Goal: Transaction & Acquisition: Purchase product/service

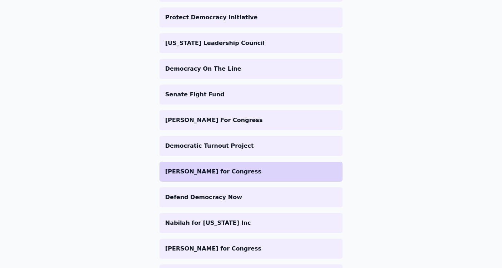
scroll to position [328, 0]
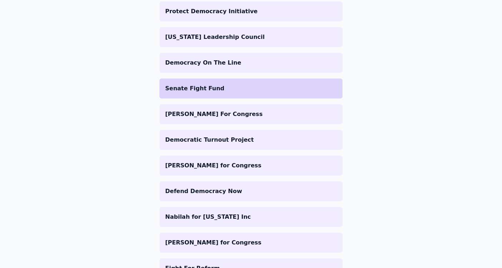
click at [199, 86] on p "Senate Fight Fund" at bounding box center [250, 88] width 171 height 9
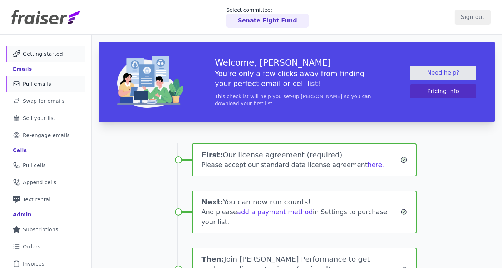
click at [48, 83] on span "Pull emails" at bounding box center [37, 83] width 28 height 7
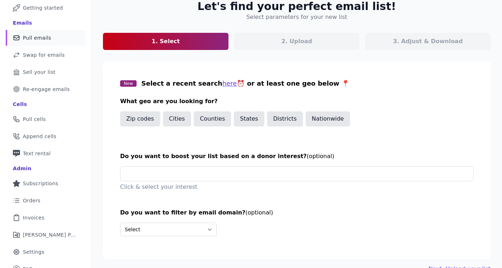
scroll to position [47, 0]
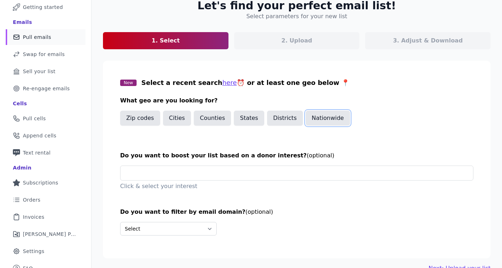
click at [335, 119] on button "Nationwide" at bounding box center [327, 118] width 44 height 15
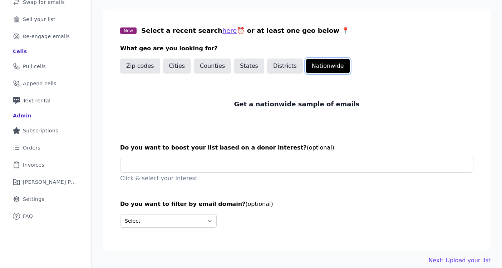
scroll to position [107, 0]
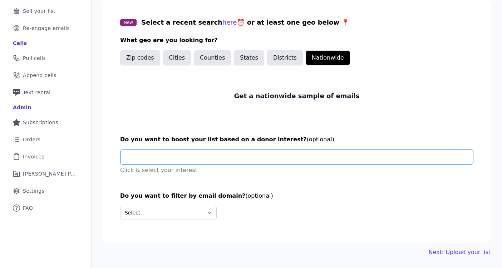
click at [231, 157] on input "text" at bounding box center [299, 157] width 346 height 14
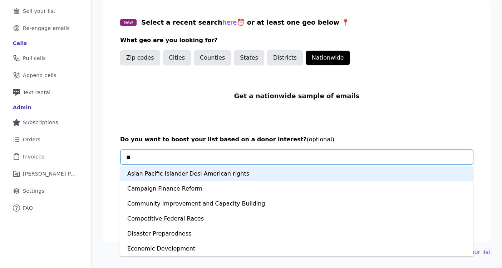
type input "***"
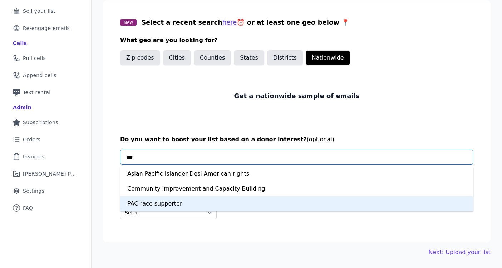
click at [208, 198] on div "PAC race supporter" at bounding box center [296, 203] width 353 height 15
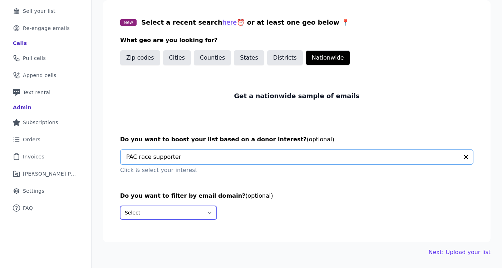
click at [193, 215] on select "Select Include only these domains Include none of these domains" at bounding box center [168, 213] width 96 height 14
click at [199, 215] on select "Select Include only these domains Include none of these domains" at bounding box center [168, 213] width 96 height 14
select select "Exclude"
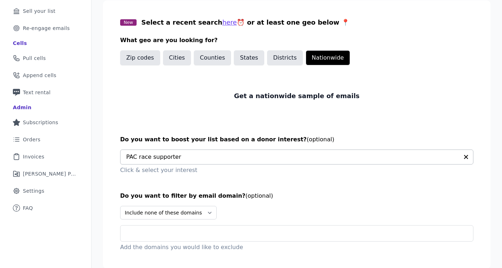
click at [199, 230] on input "text" at bounding box center [299, 233] width 346 height 9
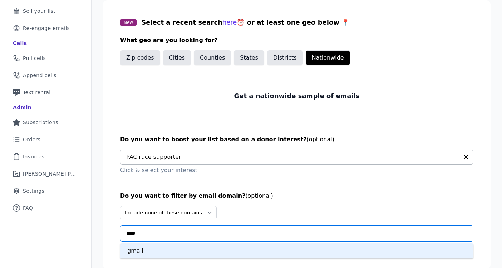
type input "*****"
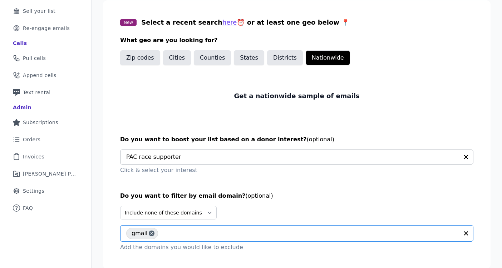
scroll to position [134, 0]
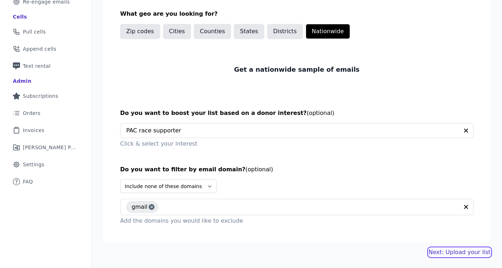
click at [445, 255] on link "Next: Upload your list" at bounding box center [459, 252] width 62 height 9
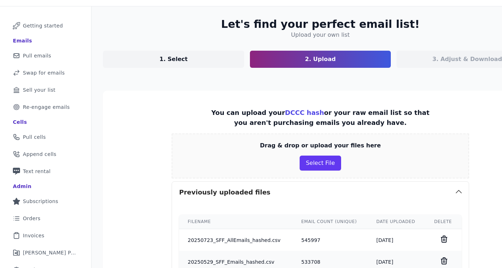
scroll to position [16, 0]
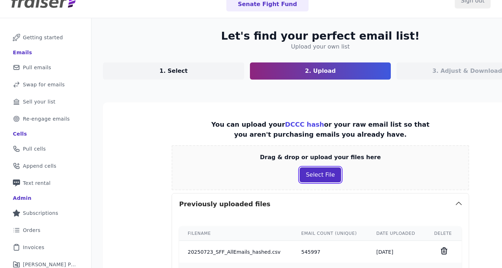
click at [306, 173] on button "Select File" at bounding box center [319, 175] width 41 height 15
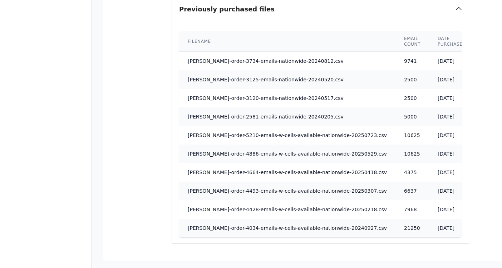
scroll to position [598, 0]
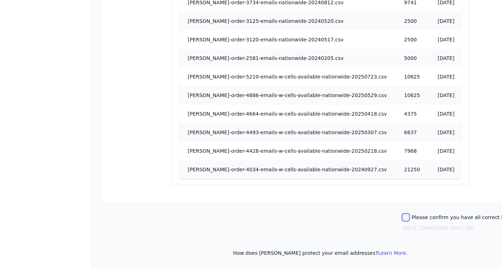
click at [403, 215] on input "Please confirm you have all correct lists uploaded." at bounding box center [406, 218] width 6 height 6
checkbox input "true"
click at [403, 229] on button "Next: Download your list" at bounding box center [438, 228] width 70 height 9
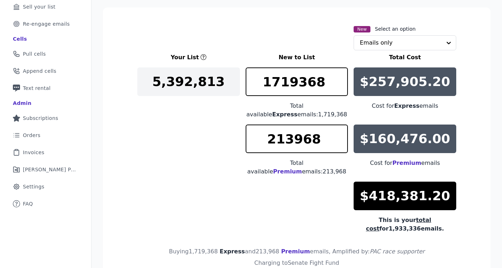
scroll to position [91, 0]
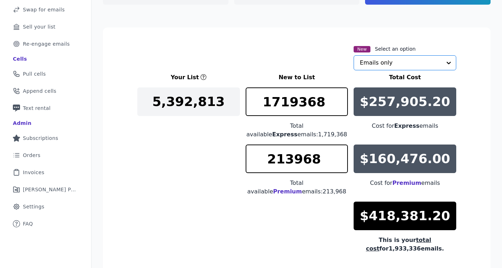
click at [386, 62] on input "text" at bounding box center [400, 63] width 82 height 14
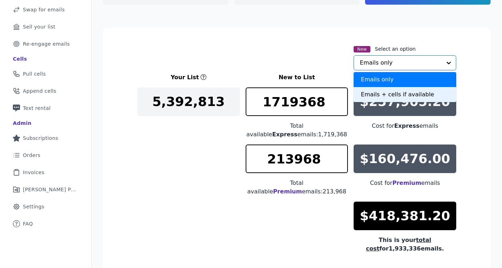
click at [374, 92] on div "Emails + cells if available" at bounding box center [404, 94] width 103 height 15
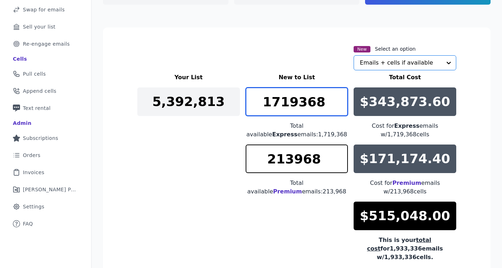
click at [284, 107] on input "1719368" at bounding box center [296, 102] width 103 height 29
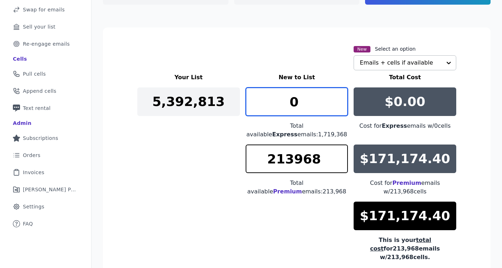
type input "0"
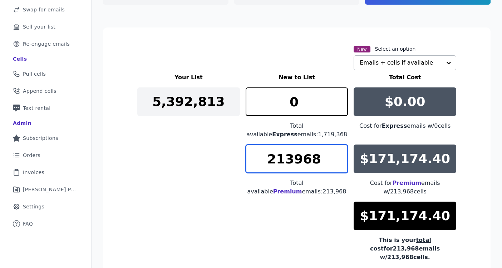
click at [285, 159] on input "213968" at bounding box center [296, 159] width 103 height 29
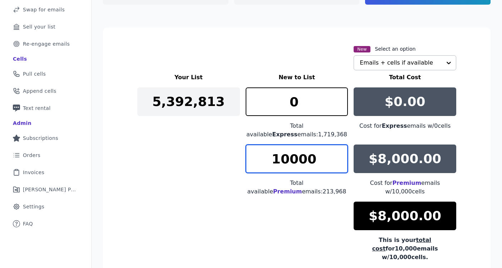
click at [291, 161] on input "10000" at bounding box center [296, 159] width 103 height 29
type input "10625"
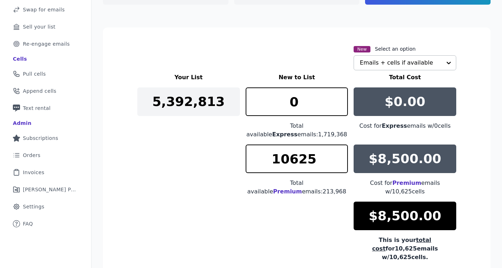
click at [423, 160] on p "$8,500.00" at bounding box center [404, 159] width 73 height 14
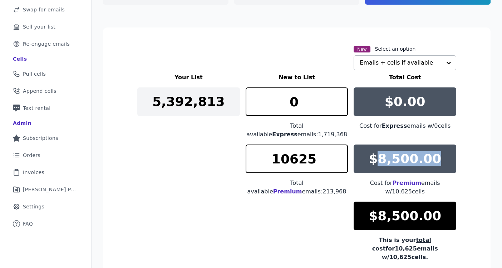
click at [423, 160] on p "$8,500.00" at bounding box center [404, 159] width 73 height 14
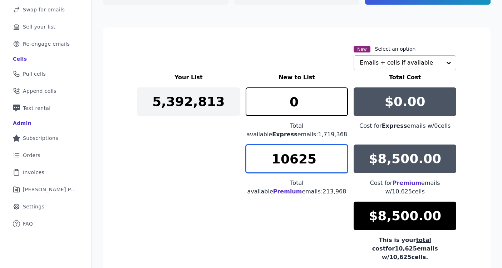
click at [325, 162] on input "10625" at bounding box center [296, 159] width 103 height 29
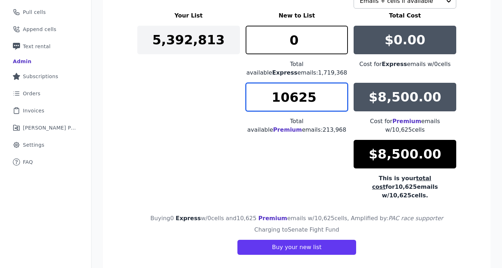
scroll to position [160, 0]
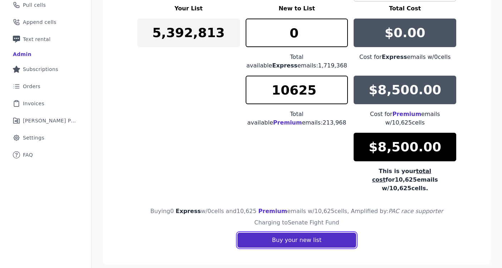
click at [318, 233] on button "Buy your new list" at bounding box center [296, 240] width 119 height 15
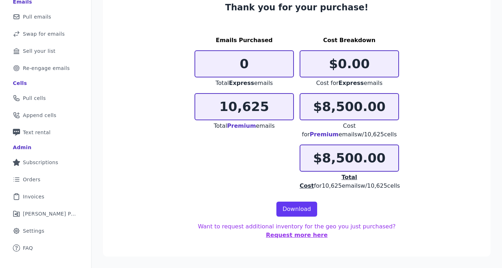
scroll to position [67, 0]
click at [298, 209] on link "Download" at bounding box center [296, 209] width 41 height 15
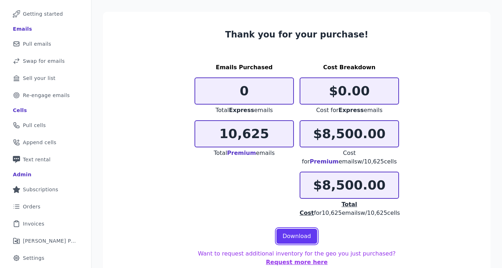
scroll to position [34, 0]
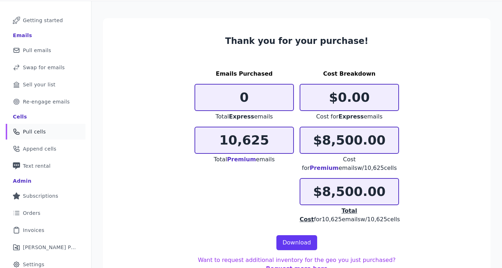
click at [40, 135] on link "Phone Icon Outline of a phone Pull cells" at bounding box center [46, 132] width 80 height 16
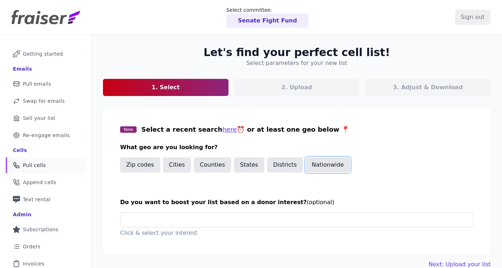
click at [319, 163] on button "Nationwide" at bounding box center [327, 165] width 44 height 15
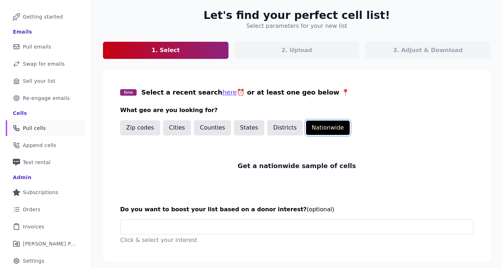
scroll to position [44, 0]
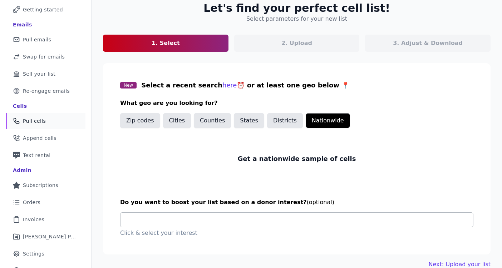
click at [234, 221] on input "text" at bounding box center [299, 220] width 346 height 14
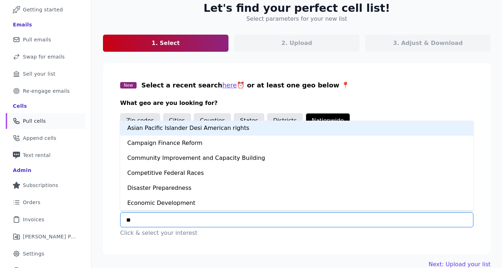
type input "***"
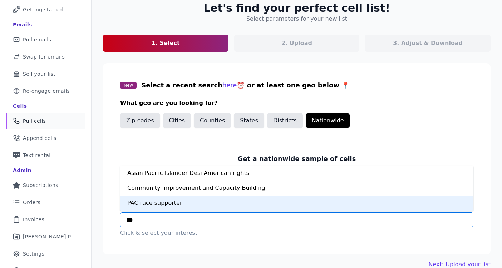
click at [205, 198] on div "PAC race supporter" at bounding box center [296, 203] width 353 height 15
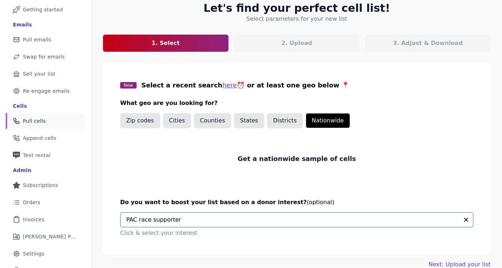
scroll to position [56, 0]
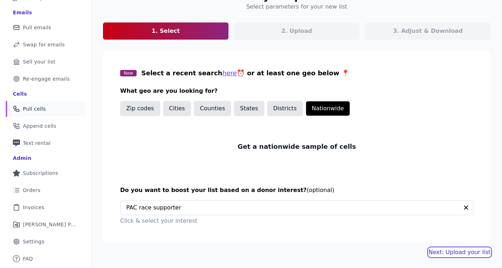
click at [459, 253] on link "Next: Upload your list" at bounding box center [459, 252] width 62 height 9
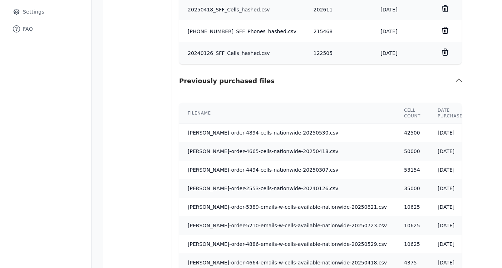
scroll to position [430, 0]
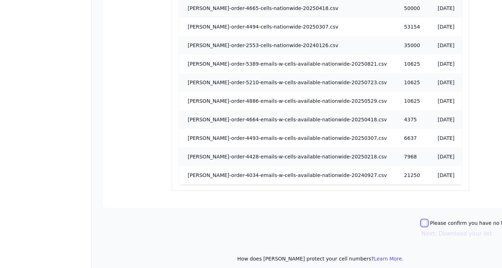
click at [421, 220] on input "Please confirm you have no lists to upload." at bounding box center [424, 223] width 6 height 6
checkbox input "true"
click at [421, 230] on button "Next: Download your list" at bounding box center [456, 234] width 70 height 9
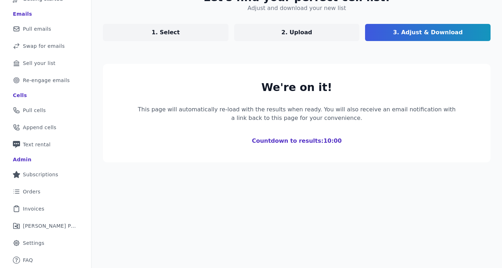
scroll to position [55, 0]
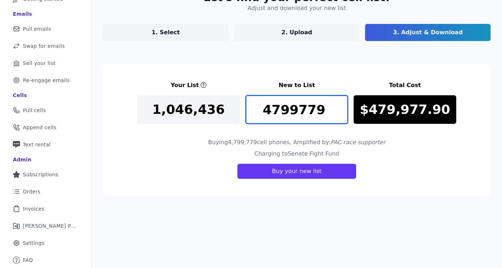
click at [289, 109] on input "4799779" at bounding box center [296, 109] width 103 height 29
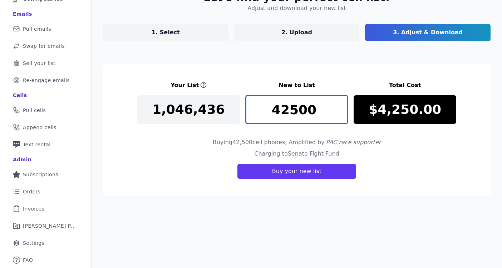
type input "42500"
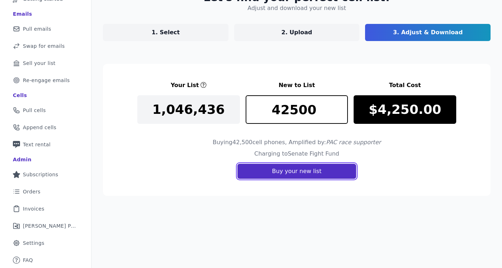
click at [272, 176] on button "Buy your new list" at bounding box center [296, 171] width 119 height 15
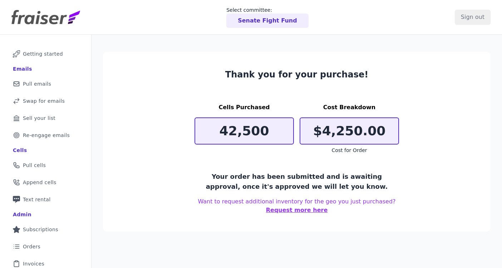
click at [276, 25] on p "Senate Fight Fund" at bounding box center [267, 20] width 59 height 9
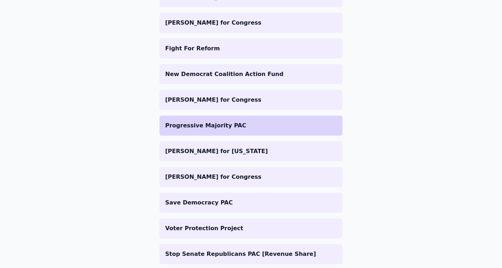
scroll to position [549, 0]
click at [234, 129] on p "Progressive Majority PAC" at bounding box center [250, 125] width 171 height 9
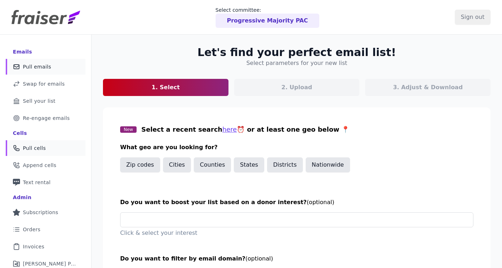
click at [42, 146] on span "Pull cells" at bounding box center [34, 148] width 23 height 7
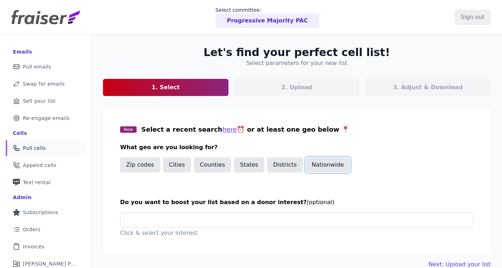
click at [310, 163] on button "Nationwide" at bounding box center [327, 165] width 44 height 15
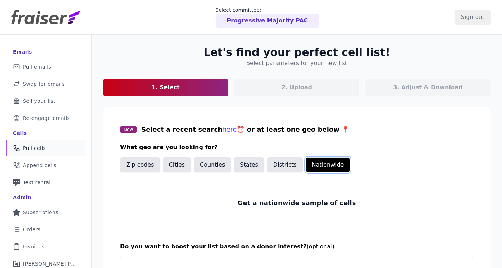
scroll to position [56, 0]
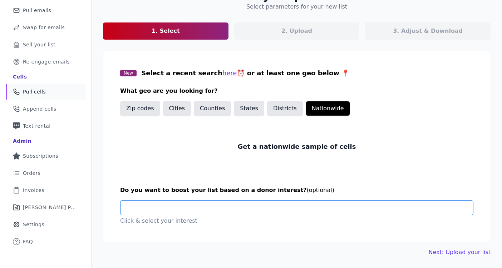
click at [238, 204] on input "text" at bounding box center [299, 208] width 346 height 14
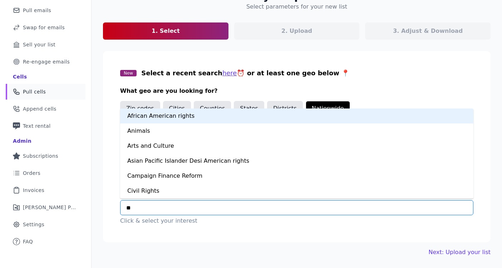
type input "***"
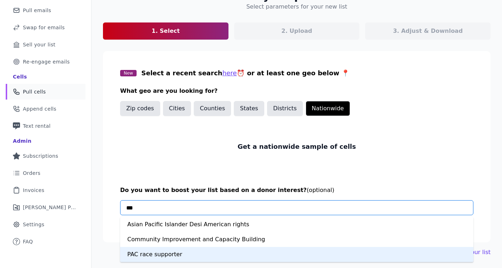
click at [179, 251] on div "PAC race supporter" at bounding box center [296, 254] width 353 height 15
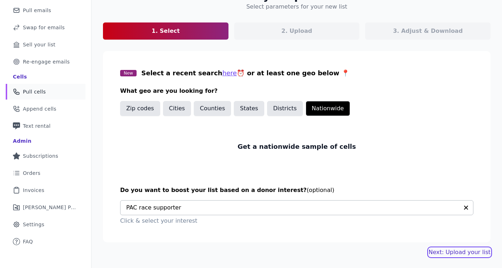
click at [464, 256] on link "Next: Upload your list" at bounding box center [459, 252] width 62 height 9
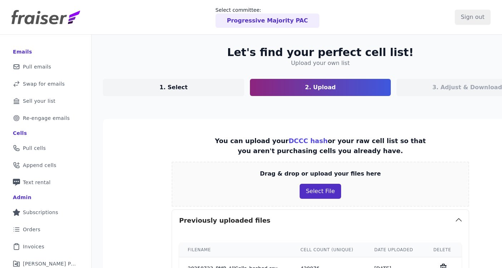
scroll to position [57, 0]
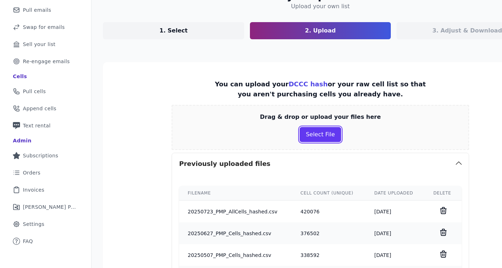
drag, startPoint x: 310, startPoint y: 136, endPoint x: 293, endPoint y: 177, distance: 44.7
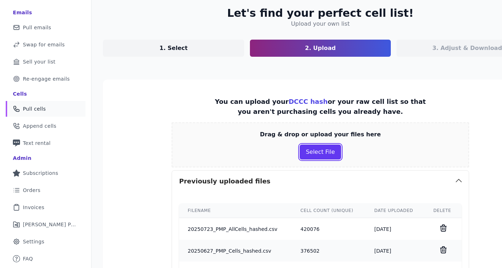
scroll to position [41, 0]
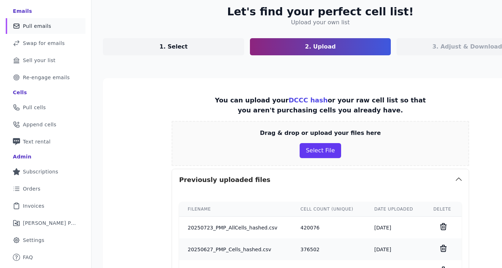
click at [50, 32] on link "Mail Icon Outline of a mail envelope Pull emails" at bounding box center [46, 26] width 80 height 16
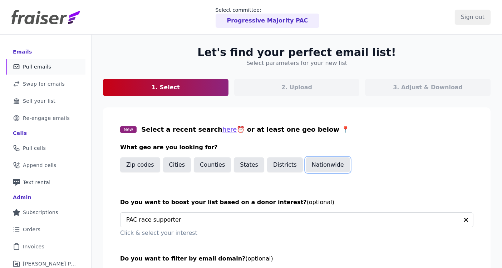
click at [315, 160] on button "Nationwide" at bounding box center [327, 165] width 44 height 15
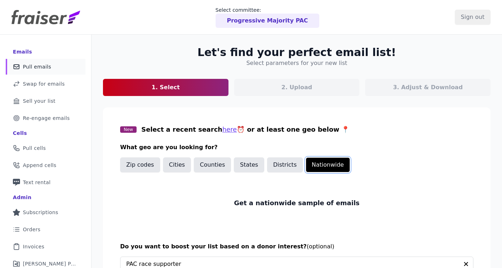
scroll to position [103, 0]
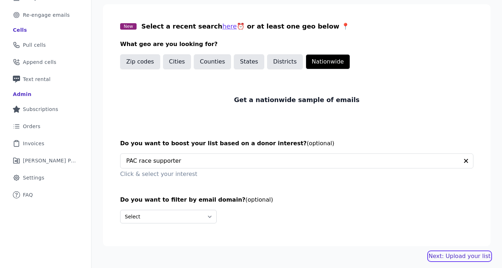
click at [455, 254] on link "Next: Upload your list" at bounding box center [459, 256] width 62 height 9
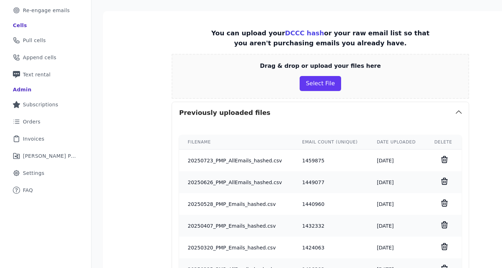
scroll to position [120, 0]
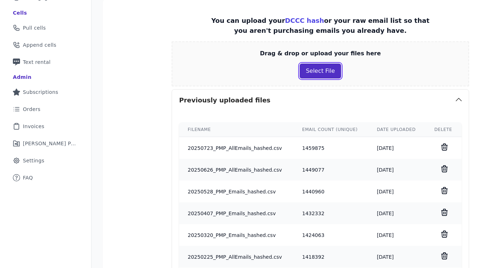
click at [306, 74] on button "Select File" at bounding box center [319, 71] width 41 height 15
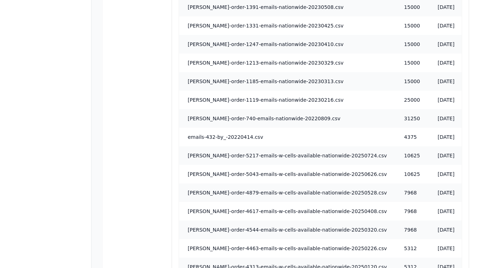
scroll to position [674, 0]
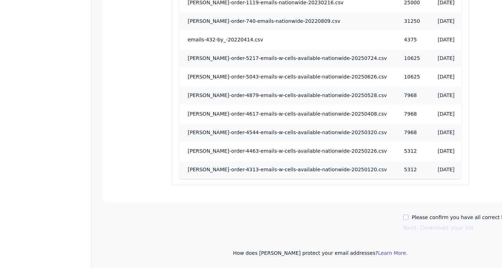
click at [411, 219] on label "Please confirm you have all correct lists uploaded." at bounding box center [474, 217] width 126 height 7
click at [403, 219] on input "Please confirm you have all correct lists uploaded." at bounding box center [406, 218] width 6 height 6
checkbox input "true"
click at [403, 228] on button "Next: Download your list" at bounding box center [438, 228] width 70 height 9
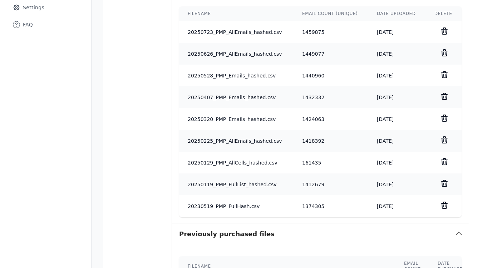
scroll to position [146, 0]
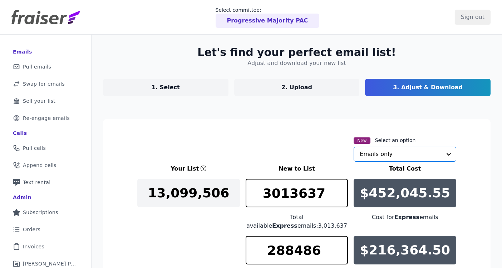
click at [393, 149] on input "text" at bounding box center [400, 154] width 82 height 14
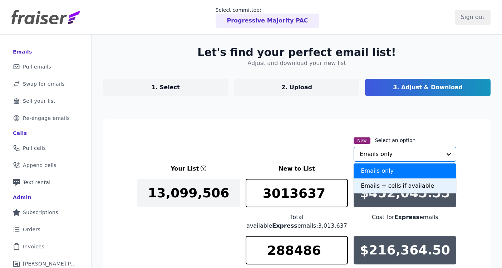
click at [373, 184] on div "Emails + cells if available" at bounding box center [404, 186] width 103 height 15
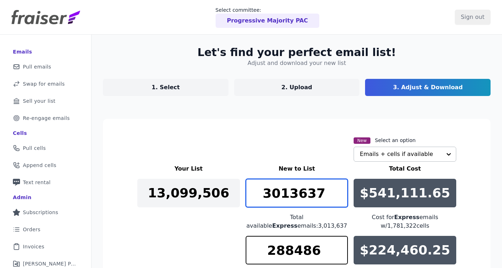
click at [289, 195] on input "3013637" at bounding box center [296, 193] width 103 height 29
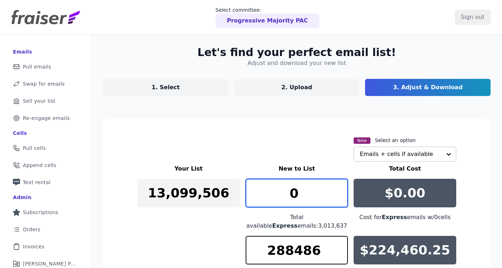
type input "0"
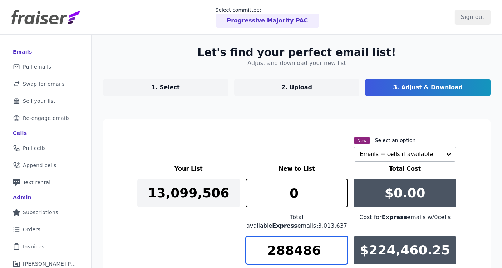
click at [283, 254] on input "288486" at bounding box center [296, 250] width 103 height 29
click at [285, 253] on input "106250" at bounding box center [296, 250] width 103 height 29
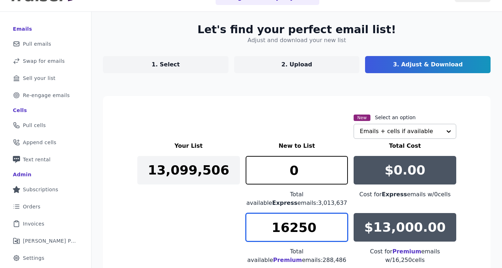
scroll to position [24, 0]
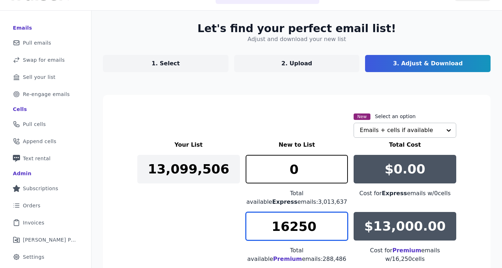
drag, startPoint x: 297, startPoint y: 227, endPoint x: 283, endPoint y: 227, distance: 13.9
click at [283, 227] on input "16250" at bounding box center [296, 226] width 103 height 29
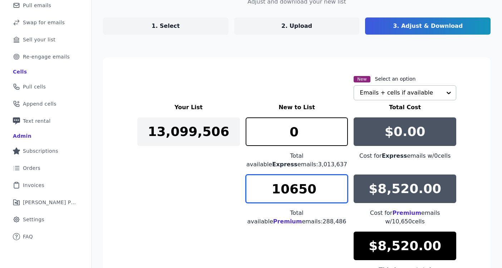
scroll to position [62, 0]
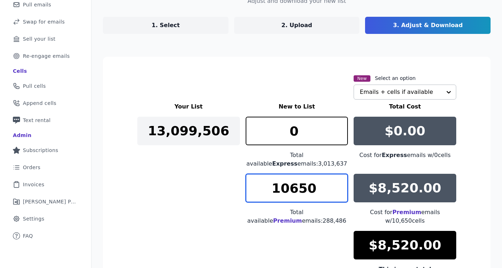
drag, startPoint x: 317, startPoint y: 188, endPoint x: 296, endPoint y: 189, distance: 21.1
click at [296, 189] on input "10650" at bounding box center [296, 188] width 103 height 29
type input "10625"
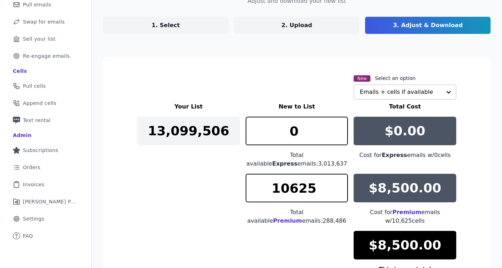
click at [191, 177] on div "Your List New to List Total Cost 13,099,506 0 Total available Express emails: 3…" at bounding box center [296, 197] width 319 height 189
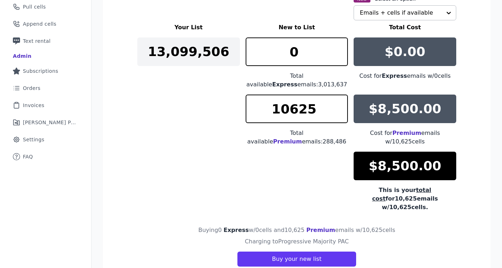
scroll to position [160, 0]
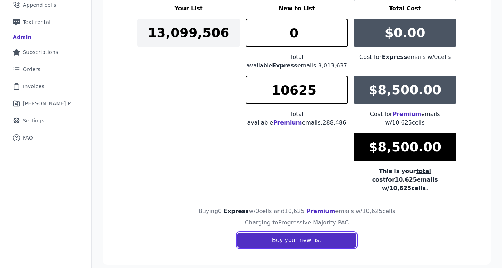
click at [301, 233] on button "Buy your new list" at bounding box center [296, 240] width 119 height 15
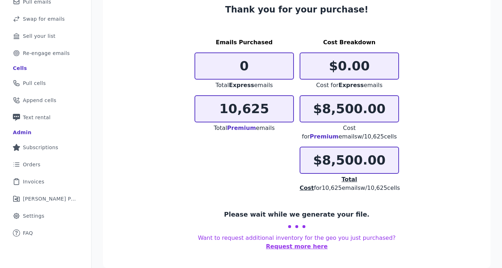
scroll to position [67, 0]
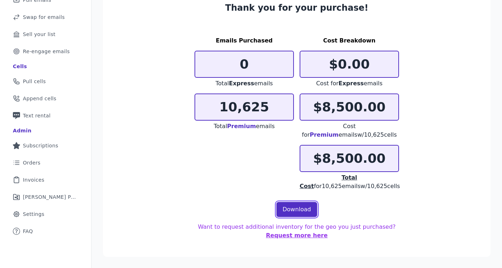
click at [293, 209] on link "Download" at bounding box center [296, 209] width 41 height 15
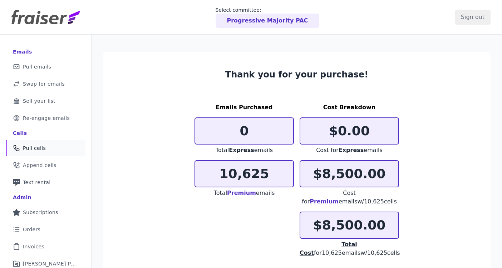
click at [38, 151] on span "Pull cells" at bounding box center [34, 148] width 23 height 7
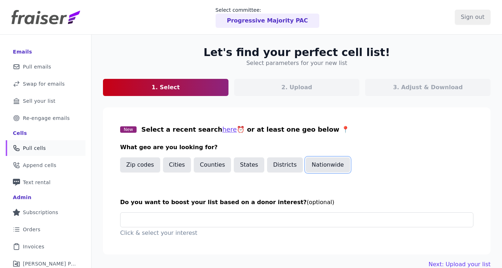
click at [320, 166] on button "Nationwide" at bounding box center [327, 165] width 44 height 15
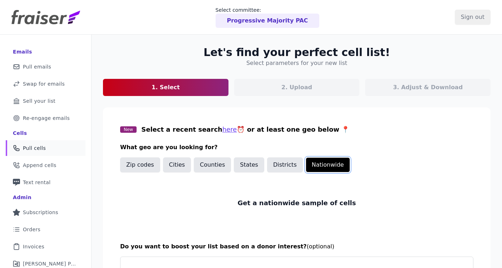
scroll to position [56, 0]
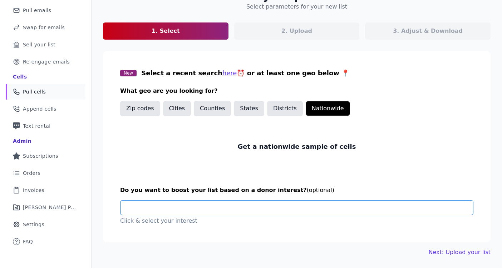
click at [281, 210] on input "text" at bounding box center [299, 208] width 346 height 14
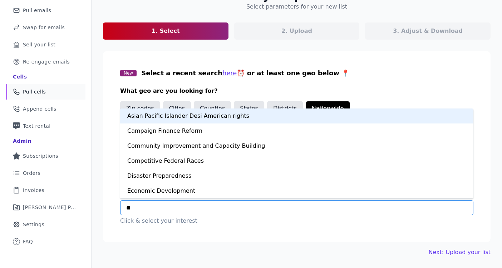
type input "***"
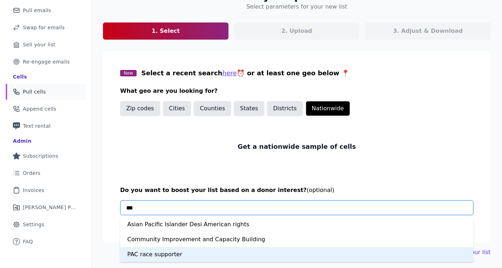
click at [148, 254] on div "PAC race supporter" at bounding box center [296, 254] width 353 height 15
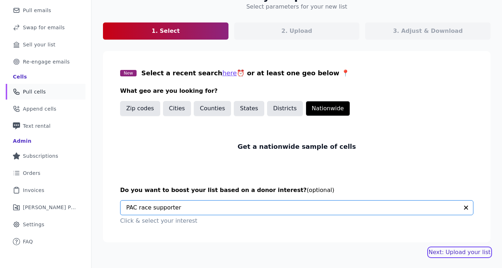
click at [446, 254] on link "Next: Upload your list" at bounding box center [459, 252] width 62 height 9
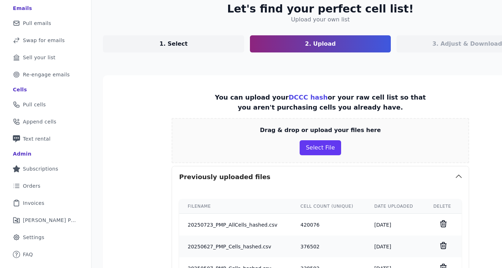
scroll to position [63, 0]
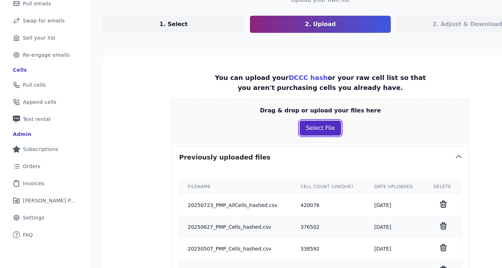
click at [305, 129] on button "Select File" at bounding box center [319, 128] width 41 height 15
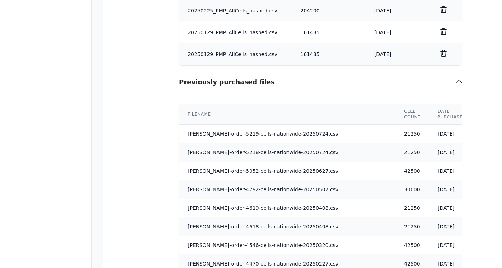
scroll to position [671, 0]
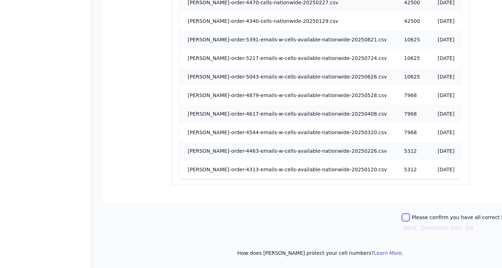
click at [403, 215] on input "Please confirm you have all correct lists uploaded." at bounding box center [406, 218] width 6 height 6
checkbox input "true"
click at [403, 228] on button "Next: Download your list" at bounding box center [438, 228] width 70 height 9
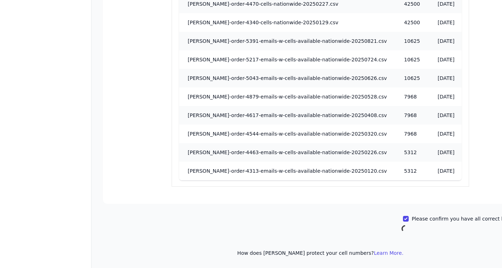
scroll to position [38, 0]
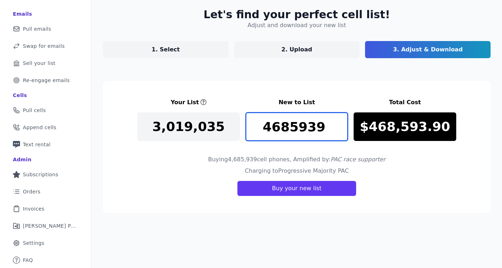
click at [294, 133] on input "4685939" at bounding box center [296, 127] width 103 height 29
type input "42500"
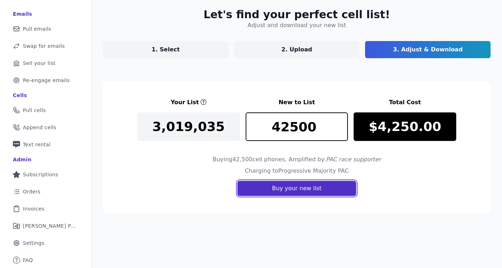
click at [301, 193] on button "Buy your new list" at bounding box center [296, 188] width 119 height 15
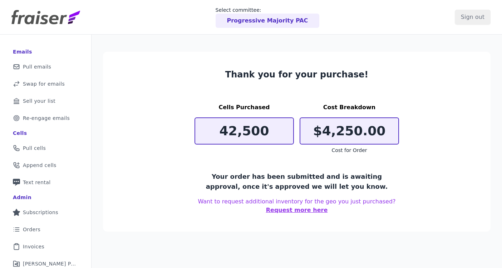
click at [268, 18] on p "Progressive Majority PAC" at bounding box center [267, 20] width 81 height 9
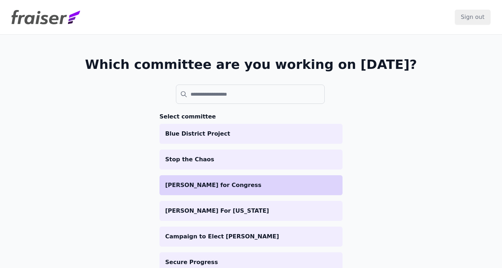
click at [238, 184] on p "[PERSON_NAME] for Congress" at bounding box center [250, 185] width 171 height 9
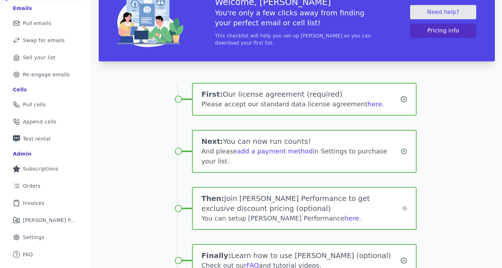
scroll to position [105, 0]
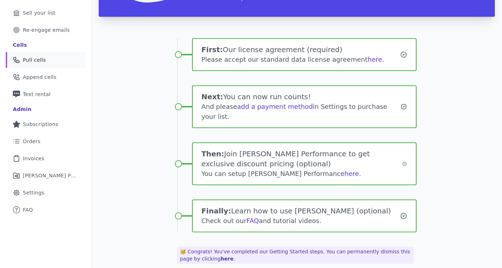
click at [49, 60] on link "Phone Icon Outline of a phone Pull cells" at bounding box center [46, 60] width 80 height 16
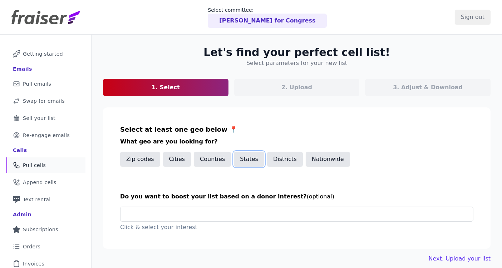
click at [242, 159] on button "States" at bounding box center [249, 159] width 30 height 15
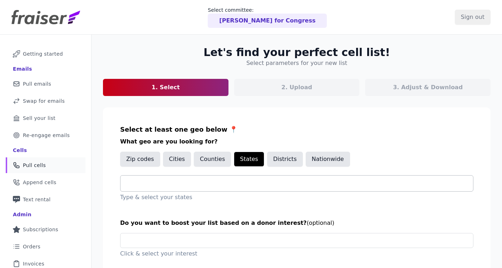
click at [196, 190] on div at bounding box center [299, 184] width 346 height 16
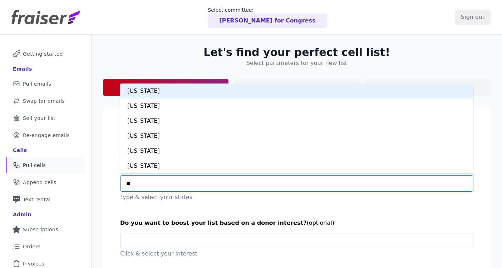
type input "***"
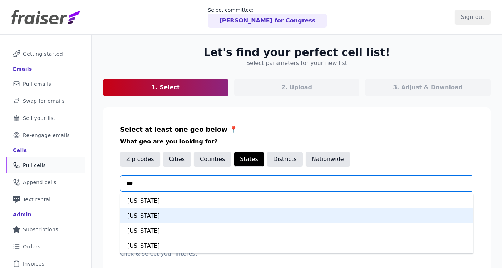
click at [170, 217] on div "[US_STATE]" at bounding box center [296, 216] width 353 height 15
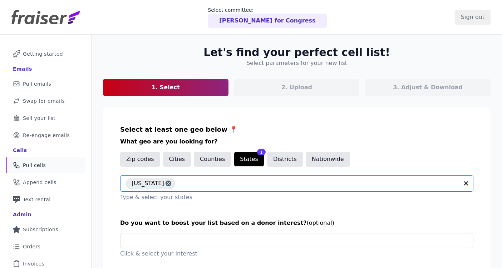
scroll to position [34, 0]
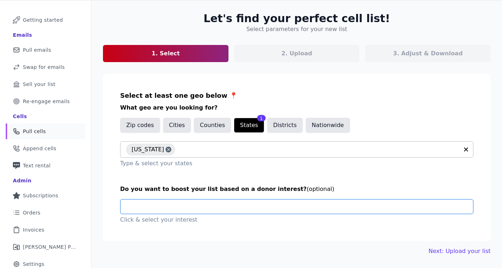
click at [170, 209] on input "text" at bounding box center [299, 207] width 346 height 14
type input "*"
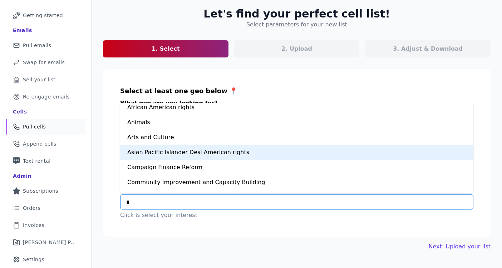
scroll to position [0, 0]
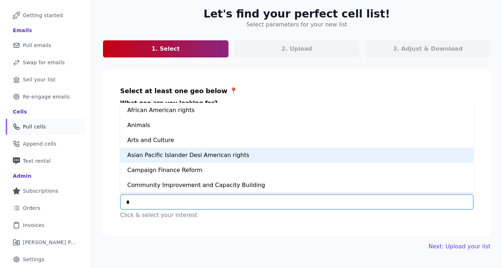
click at [196, 156] on div "Asian Pacific Islander Desi American rights" at bounding box center [296, 155] width 353 height 15
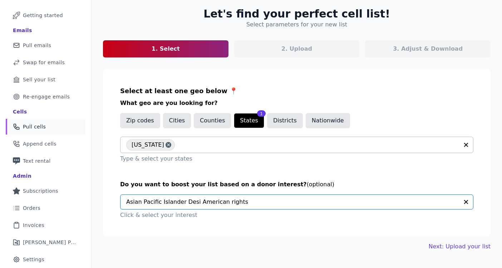
scroll to position [55, 0]
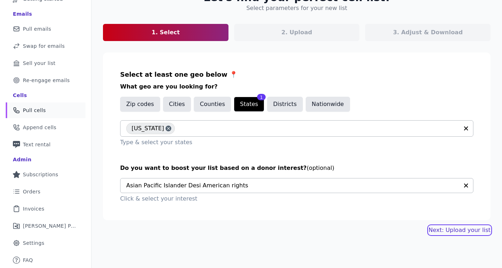
click at [454, 230] on link "Next: Upload your list" at bounding box center [459, 230] width 62 height 9
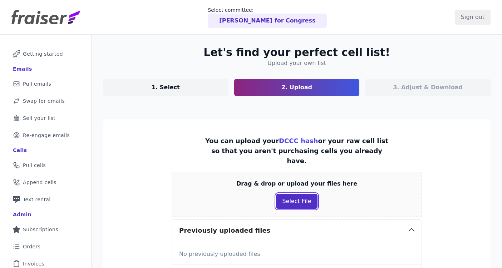
click at [291, 194] on button "Select File" at bounding box center [296, 201] width 41 height 15
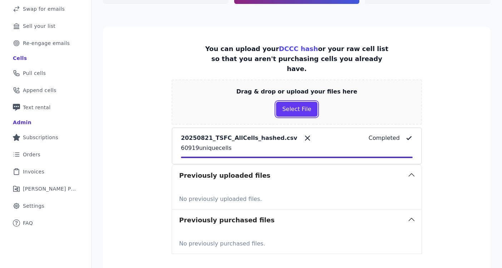
scroll to position [151, 0]
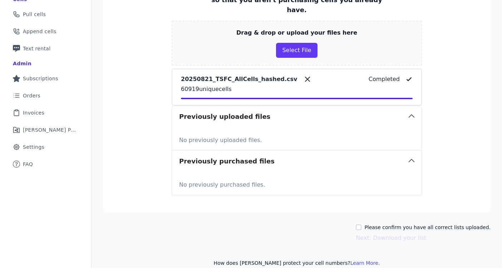
click at [378, 224] on label "Please confirm you have all correct lists uploaded." at bounding box center [427, 227] width 126 height 7
click at [361, 225] on input "Please confirm you have all correct lists uploaded." at bounding box center [358, 228] width 6 height 6
checkbox input "true"
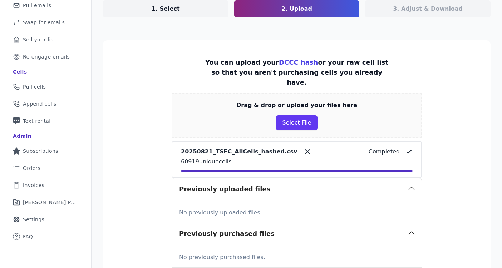
scroll to position [78, 0]
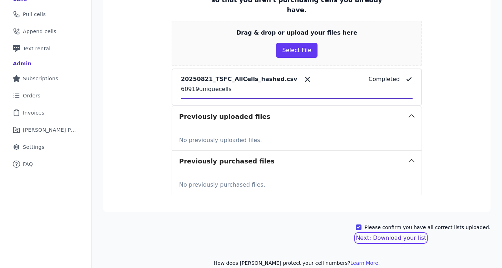
click at [389, 234] on button "Next: Download your list" at bounding box center [390, 238] width 70 height 9
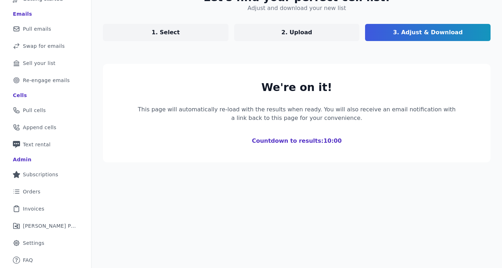
scroll to position [55, 0]
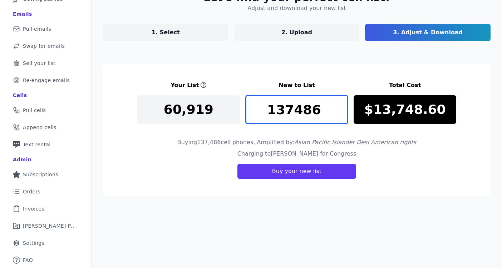
click at [305, 110] on input "137486" at bounding box center [296, 109] width 103 height 29
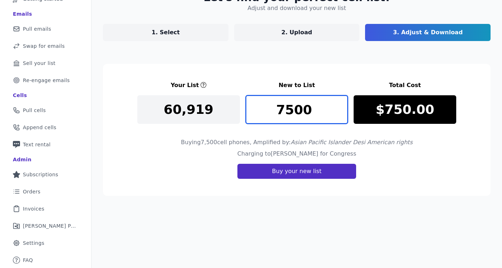
type input "7500"
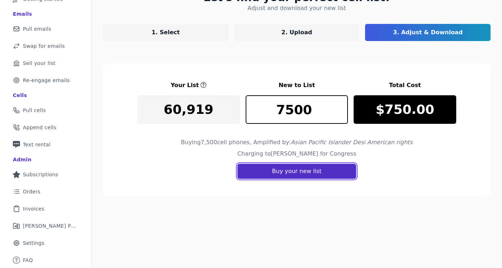
click at [313, 170] on button "Buy your new list" at bounding box center [296, 171] width 119 height 15
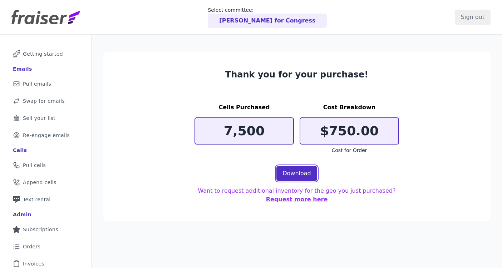
click at [290, 173] on link "Download" at bounding box center [296, 173] width 41 height 15
click at [225, 212] on section "Thank you for your purchase! Cells Purchased 7,500 Cost Breakdown $750.00 Cost …" at bounding box center [296, 136] width 387 height 169
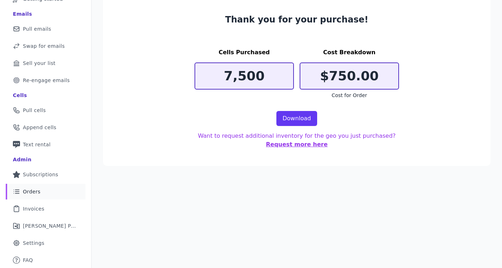
click at [37, 187] on link "List Icon Outline of bulleted list Orders" at bounding box center [46, 192] width 80 height 16
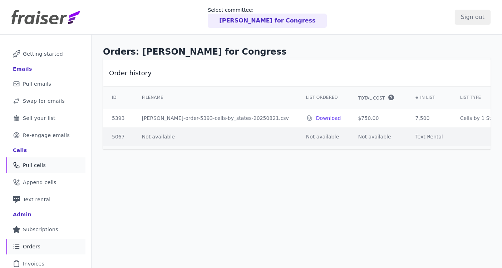
click at [33, 165] on span "Pull cells" at bounding box center [34, 165] width 23 height 7
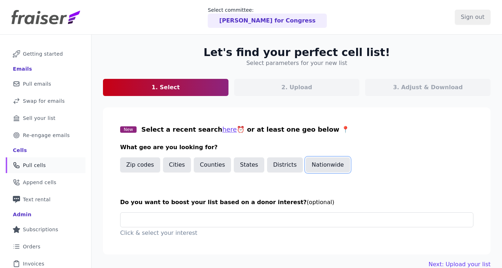
click at [323, 165] on button "Nationwide" at bounding box center [327, 165] width 44 height 15
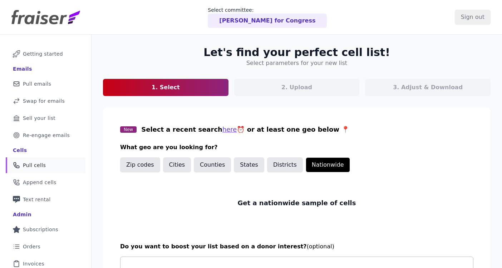
click at [222, 261] on input "text" at bounding box center [299, 264] width 346 height 14
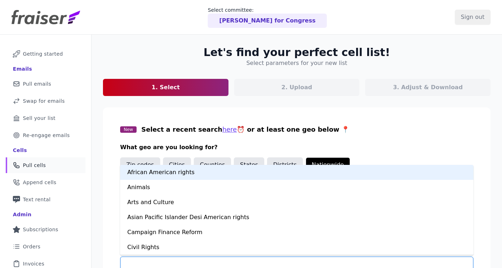
scroll to position [4, 0]
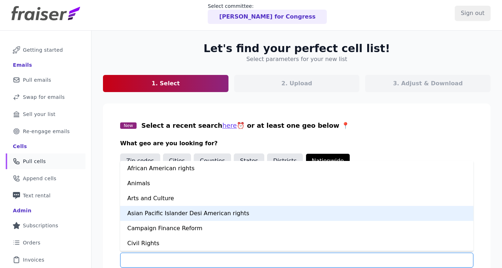
click at [209, 212] on div "Asian Pacific Islander Desi American rights" at bounding box center [296, 213] width 353 height 15
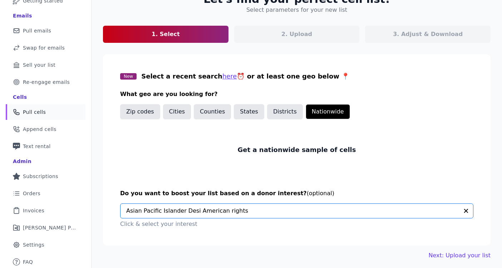
scroll to position [56, 0]
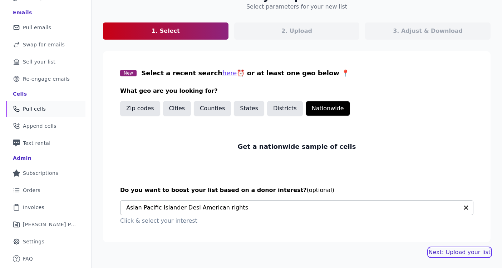
click at [444, 254] on link "Next: Upload your list" at bounding box center [459, 252] width 62 height 9
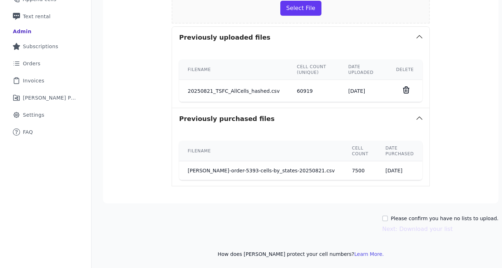
scroll to position [184, 0]
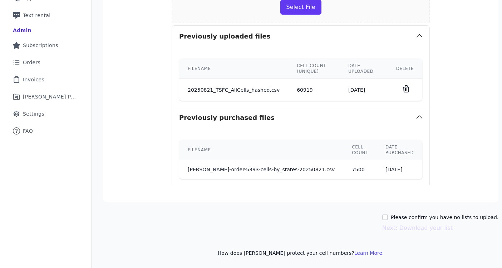
click at [399, 218] on label "Please confirm you have no lists to upload." at bounding box center [444, 217] width 108 height 7
click at [388, 218] on input "Please confirm you have no lists to upload." at bounding box center [385, 218] width 6 height 6
checkbox input "true"
click at [401, 227] on button "Next: Download your list" at bounding box center [417, 228] width 70 height 9
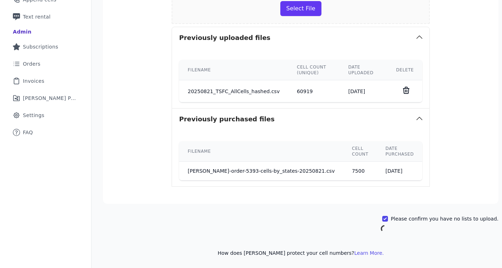
scroll to position [55, 0]
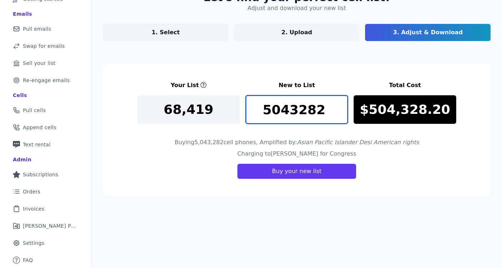
click at [299, 108] on input "5043282" at bounding box center [296, 109] width 103 height 29
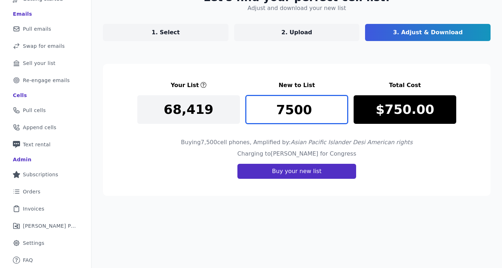
type input "7500"
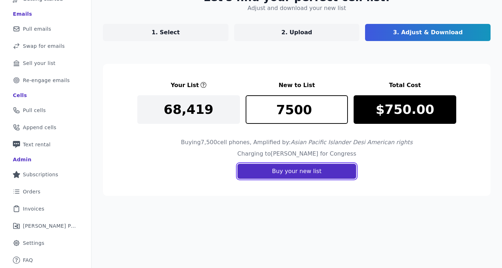
click at [332, 178] on button "Buy your new list" at bounding box center [296, 171] width 119 height 15
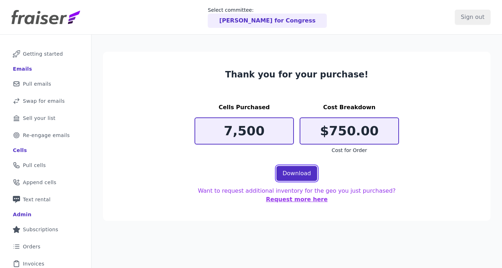
click at [306, 173] on link "Download" at bounding box center [296, 173] width 41 height 15
click at [276, 15] on div "Dr. Tina Shah for Congress" at bounding box center [267, 21] width 119 height 14
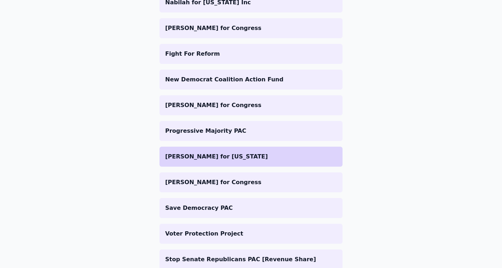
scroll to position [544, 0]
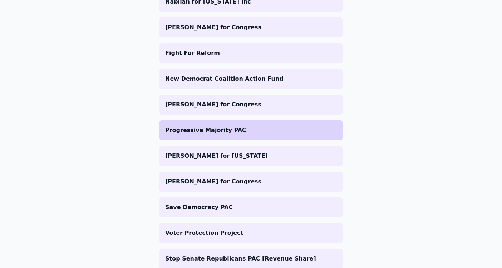
click at [230, 128] on p "Progressive Majority PAC" at bounding box center [250, 130] width 171 height 9
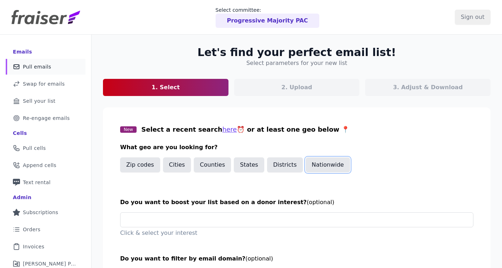
click at [330, 163] on button "Nationwide" at bounding box center [327, 165] width 44 height 15
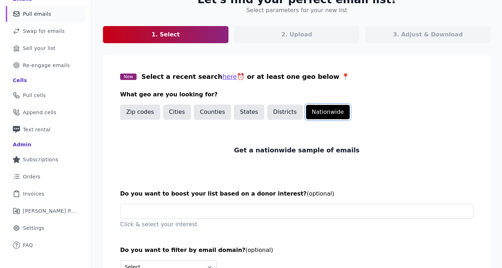
scroll to position [54, 0]
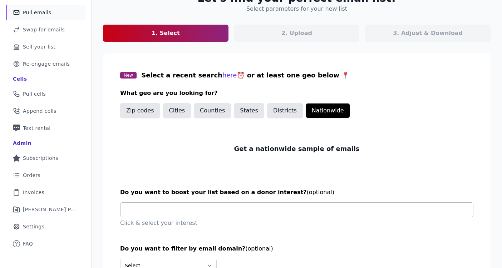
click at [207, 213] on input "text" at bounding box center [299, 210] width 346 height 14
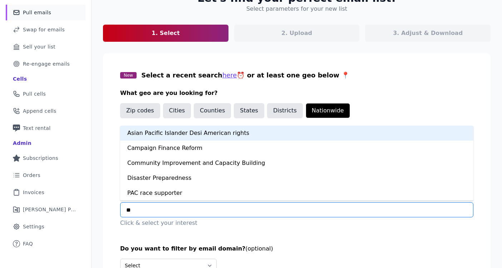
type input "***"
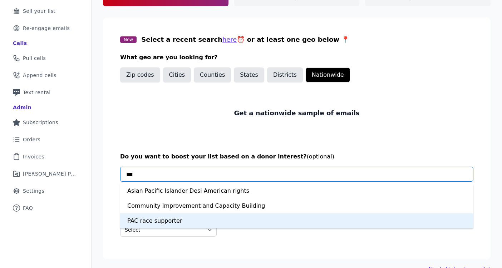
click at [174, 219] on div "PAC race supporter" at bounding box center [296, 221] width 353 height 15
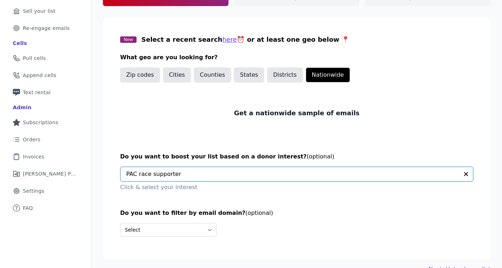
scroll to position [107, 0]
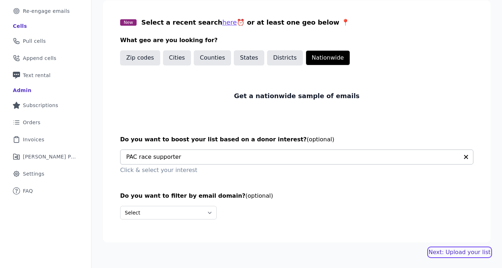
click at [457, 253] on link "Next: Upload your list" at bounding box center [459, 252] width 62 height 9
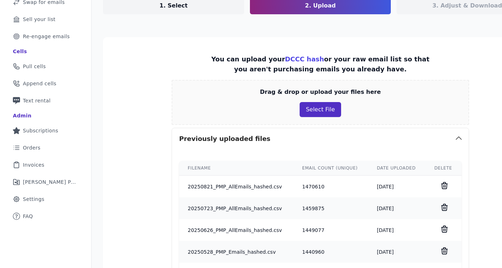
scroll to position [83, 0]
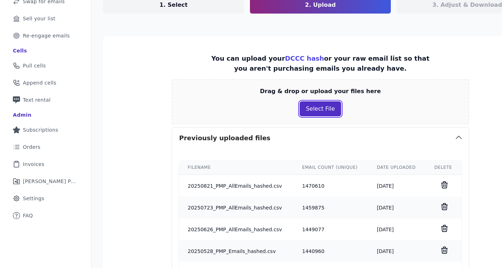
click at [308, 109] on button "Select File" at bounding box center [319, 108] width 41 height 15
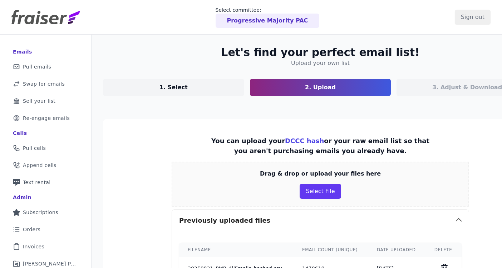
click at [288, 20] on p "Progressive Majority PAC" at bounding box center [267, 20] width 81 height 9
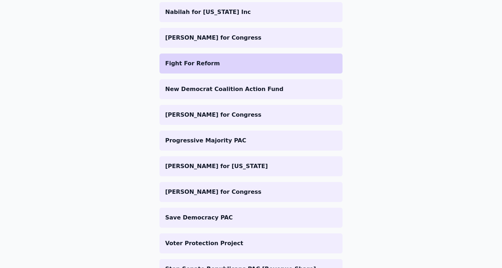
scroll to position [533, 0]
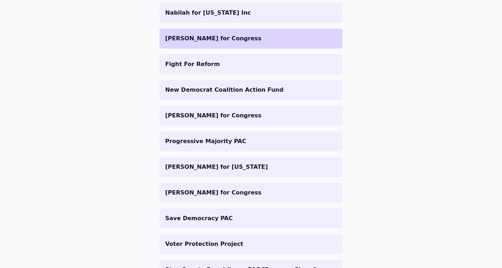
click at [233, 41] on p "[PERSON_NAME] for Congress" at bounding box center [250, 38] width 171 height 9
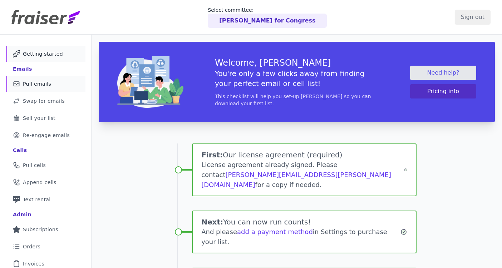
click at [51, 82] on link "Mail Icon Outline of a mail envelope Pull emails" at bounding box center [46, 84] width 80 height 16
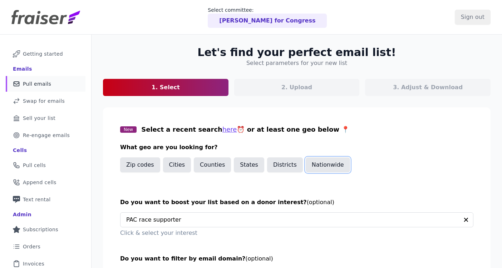
click at [317, 164] on button "Nationwide" at bounding box center [327, 165] width 44 height 15
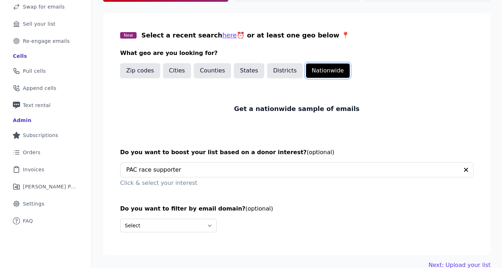
scroll to position [107, 0]
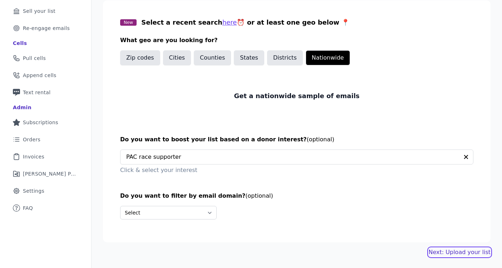
click at [474, 254] on link "Next: Upload your list" at bounding box center [459, 252] width 62 height 9
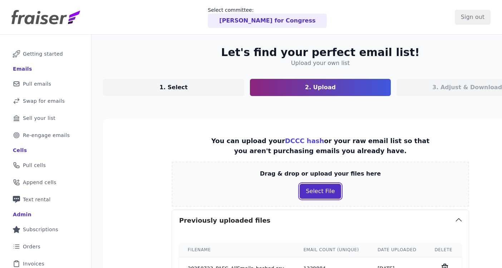
click at [308, 191] on button "Select File" at bounding box center [319, 191] width 41 height 15
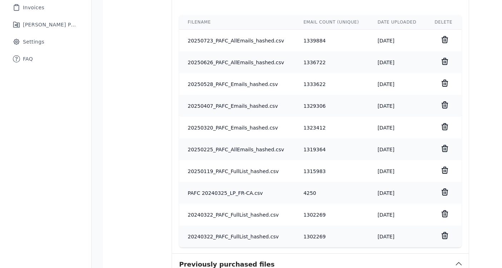
scroll to position [558, 0]
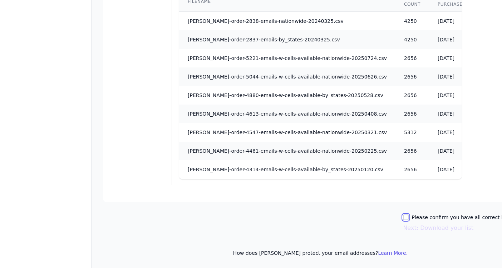
click at [403, 218] on input "Please confirm you have all correct lists uploaded." at bounding box center [406, 218] width 6 height 6
checkbox input "true"
click at [403, 230] on button "Next: Download your list" at bounding box center [438, 228] width 70 height 9
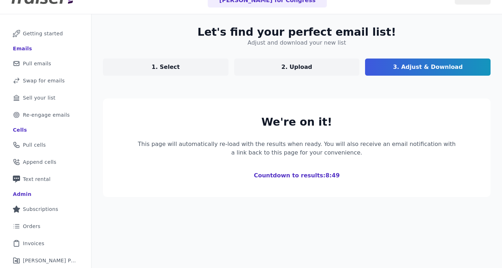
scroll to position [20, 0]
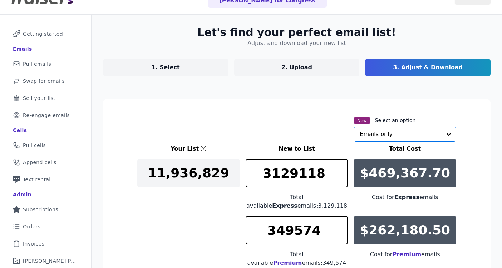
click at [402, 135] on input "text" at bounding box center [400, 134] width 82 height 14
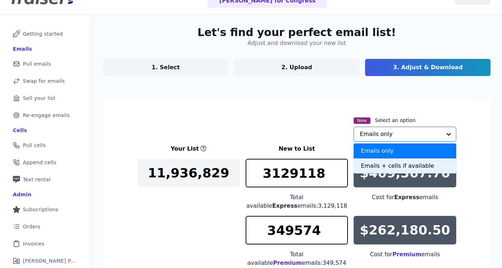
click at [381, 164] on div "Emails + cells if available" at bounding box center [404, 166] width 103 height 15
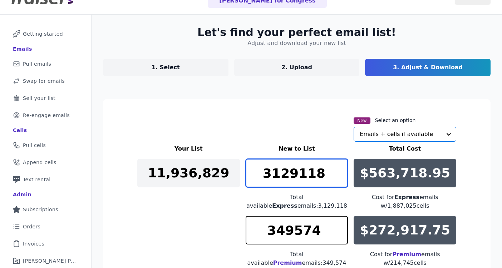
click at [312, 174] on input "3129118" at bounding box center [296, 173] width 103 height 29
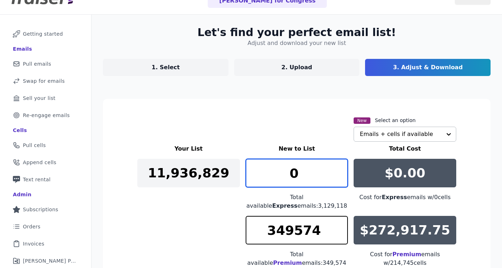
type input "0"
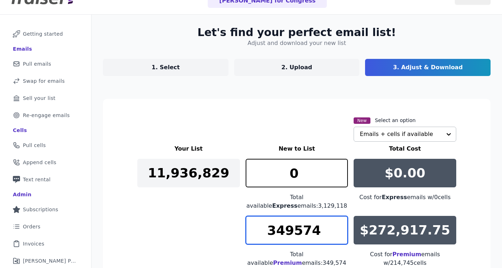
click at [315, 228] on input "349574" at bounding box center [296, 230] width 103 height 29
click at [294, 231] on input "5000" at bounding box center [296, 230] width 103 height 29
drag, startPoint x: 310, startPoint y: 235, endPoint x: 297, endPoint y: 235, distance: 13.2
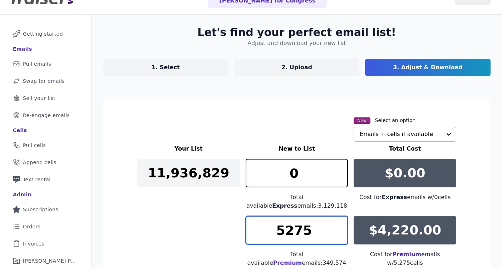
click at [297, 235] on input "5275" at bounding box center [296, 230] width 103 height 29
drag, startPoint x: 310, startPoint y: 233, endPoint x: 288, endPoint y: 233, distance: 22.1
click at [288, 233] on input "5280" at bounding box center [296, 230] width 103 height 29
click at [298, 232] on input "5300" at bounding box center [296, 230] width 103 height 29
click at [311, 231] on input "5310" at bounding box center [296, 230] width 103 height 29
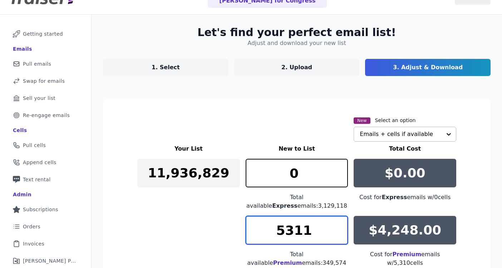
click at [341, 228] on input "5311" at bounding box center [296, 230] width 103 height 29
click at [341, 228] on input "5312" at bounding box center [296, 230] width 103 height 29
click at [341, 228] on input "5313" at bounding box center [296, 230] width 103 height 29
click at [342, 234] on input "5312" at bounding box center [296, 230] width 103 height 29
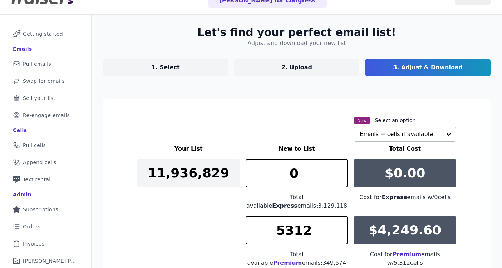
click at [295, 126] on div "New Select an option Emails + cells if available" at bounding box center [296, 129] width 319 height 26
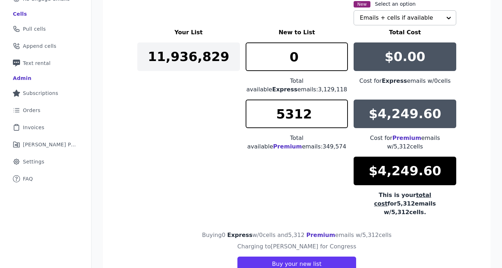
scroll to position [131, 0]
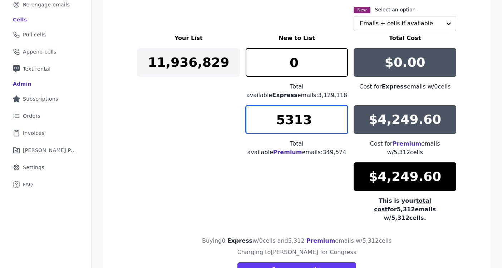
click at [340, 118] on input "5313" at bounding box center [296, 119] width 103 height 29
type input "5312"
click at [341, 127] on input "5312" at bounding box center [296, 119] width 103 height 29
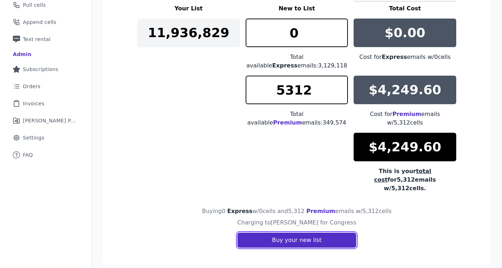
click at [305, 234] on button "Buy your new list" at bounding box center [296, 240] width 119 height 15
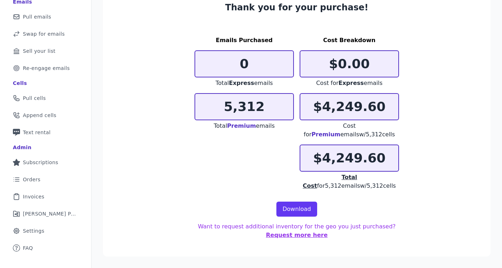
scroll to position [67, 0]
click at [300, 206] on link "Download" at bounding box center [296, 209] width 41 height 15
click at [30, 100] on span "Pull cells" at bounding box center [34, 98] width 23 height 7
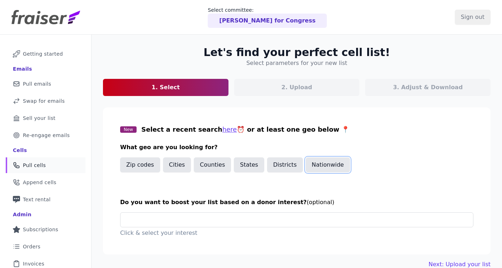
click at [318, 164] on button "Nationwide" at bounding box center [327, 165] width 44 height 15
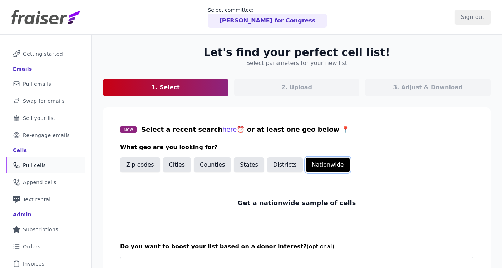
scroll to position [51, 0]
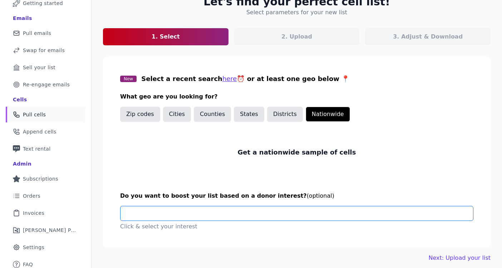
click at [254, 216] on input "text" at bounding box center [299, 213] width 346 height 14
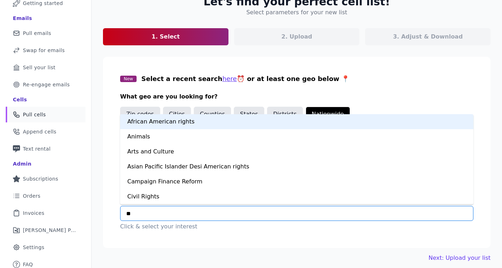
type input "***"
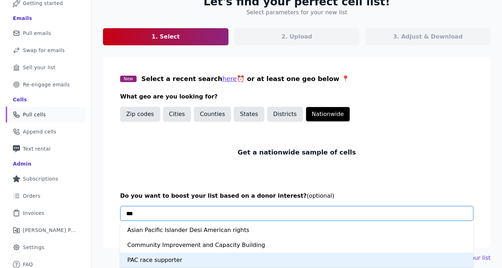
click at [229, 254] on div "PAC race supporter" at bounding box center [296, 260] width 353 height 15
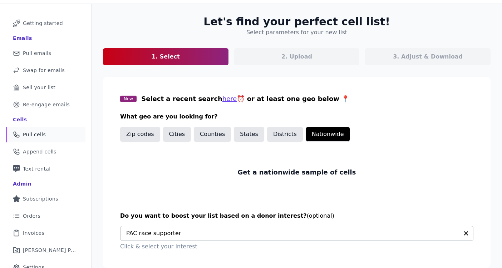
scroll to position [56, 0]
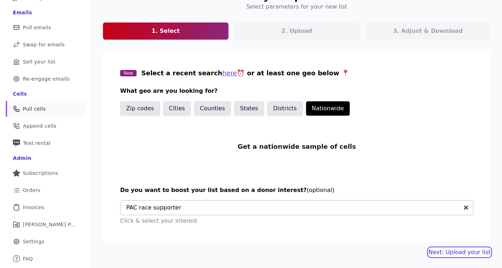
click at [452, 251] on link "Next: Upload your list" at bounding box center [459, 252] width 62 height 9
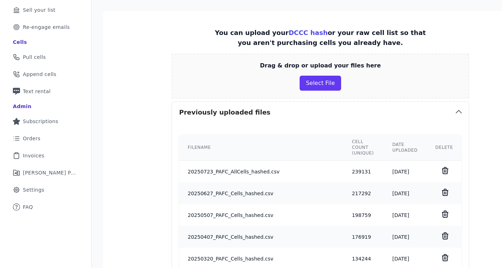
scroll to position [109, 0]
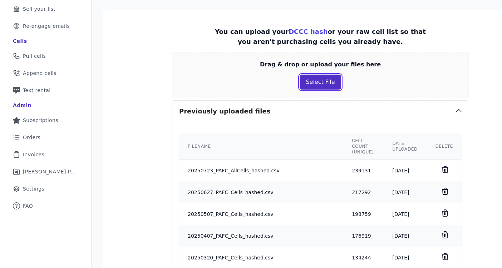
click at [304, 78] on button "Select File" at bounding box center [319, 82] width 41 height 15
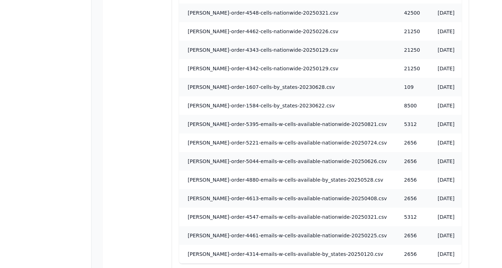
scroll to position [743, 0]
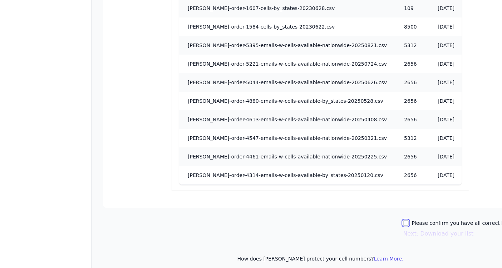
click at [403, 220] on input "Please confirm you have all correct lists uploaded." at bounding box center [406, 223] width 6 height 6
checkbox input "true"
click at [403, 230] on button "Next: Download your list" at bounding box center [438, 234] width 70 height 9
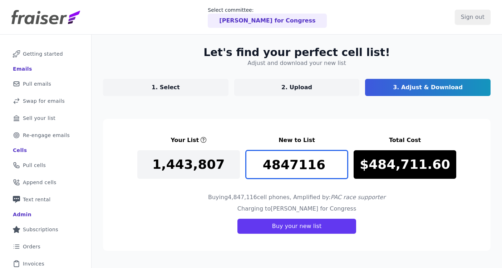
click at [312, 163] on input "4847116" at bounding box center [296, 164] width 103 height 29
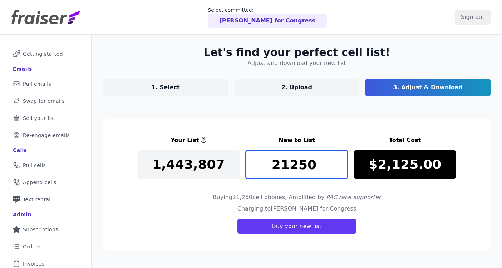
scroll to position [55, 0]
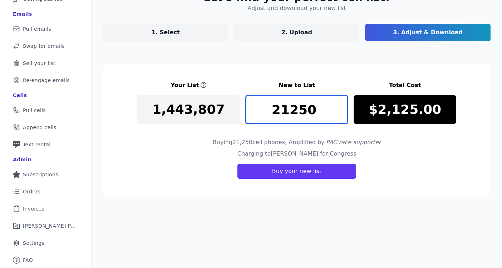
type input "21250"
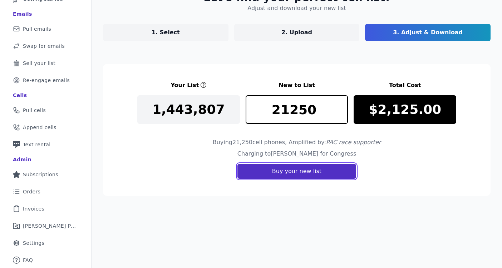
click at [291, 175] on button "Buy your new list" at bounding box center [296, 171] width 119 height 15
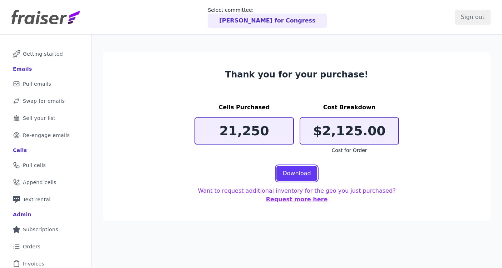
click at [291, 175] on link "Download" at bounding box center [296, 173] width 41 height 15
